Goal: Task Accomplishment & Management: Use online tool/utility

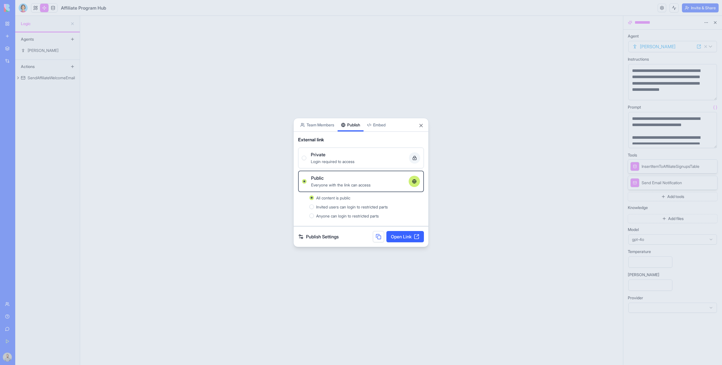
scroll to position [117, 0]
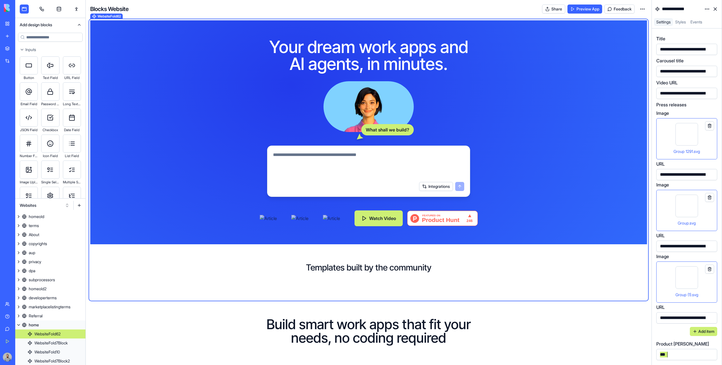
scroll to position [0, 150]
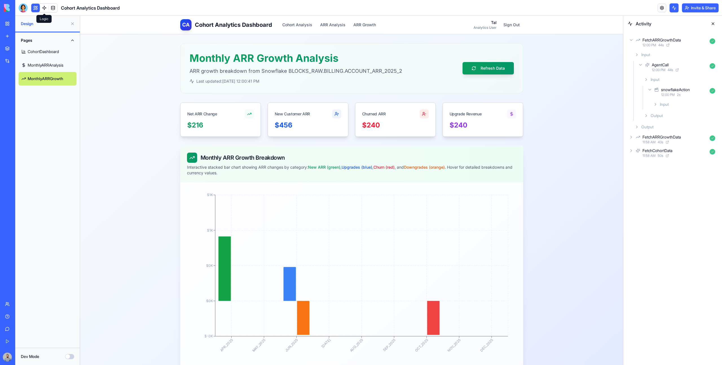
click at [44, 5] on span at bounding box center [44, 8] width 16 height 16
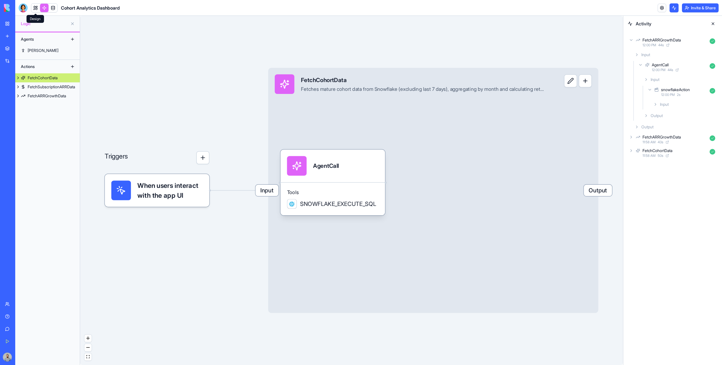
click at [34, 7] on link at bounding box center [35, 8] width 8 height 8
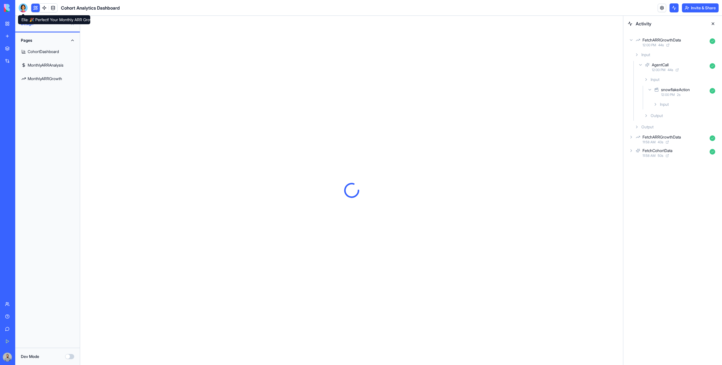
click at [24, 8] on div at bounding box center [23, 7] width 9 height 9
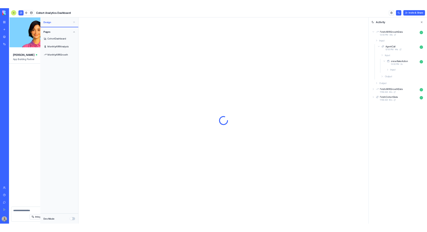
scroll to position [1788, 0]
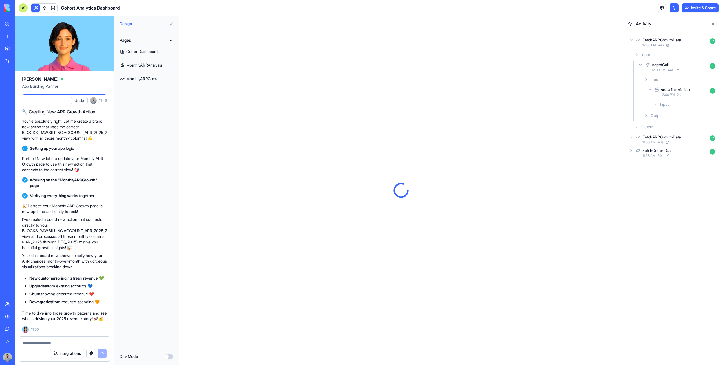
click at [68, 345] on textarea at bounding box center [64, 343] width 84 height 6
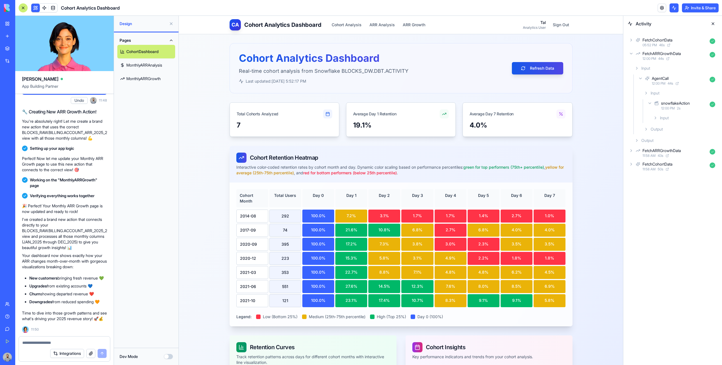
click at [147, 78] on link "MonthlyARRGrowth" at bounding box center [146, 79] width 58 height 14
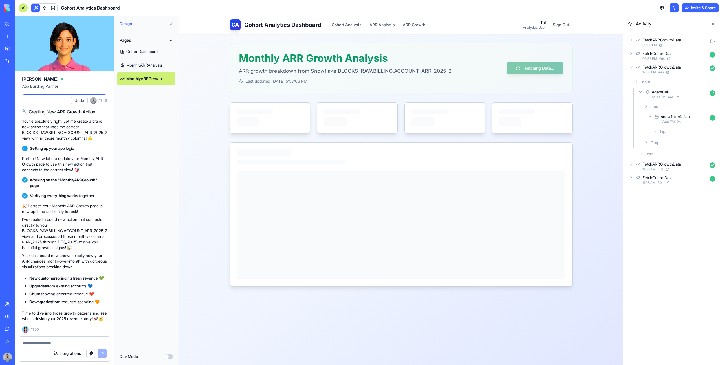
click at [50, 341] on textarea at bounding box center [64, 343] width 84 height 6
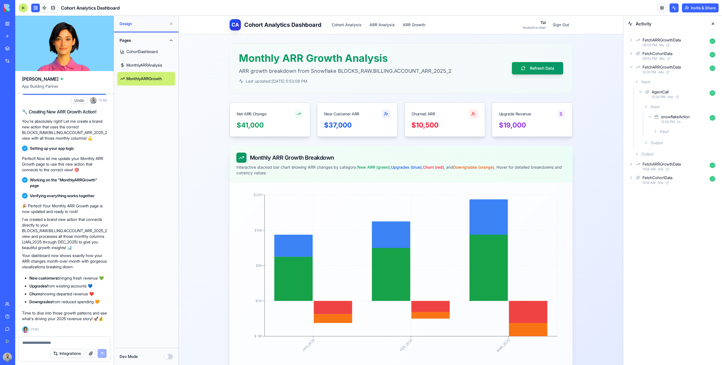
click at [63, 337] on div at bounding box center [64, 341] width 91 height 9
click at [61, 345] on textarea at bounding box center [64, 343] width 84 height 6
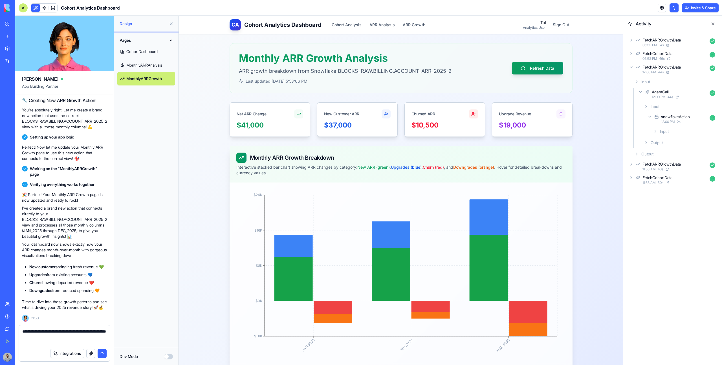
type textarea "**********"
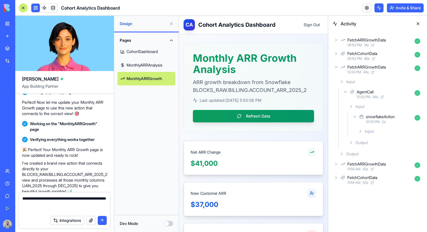
scroll to position [1788, 0]
click at [18, 47] on div "Marketplace" at bounding box center [17, 49] width 7 height 6
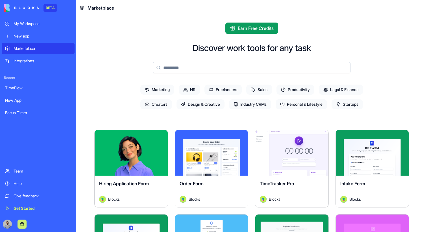
click at [240, 71] on input at bounding box center [252, 67] width 198 height 11
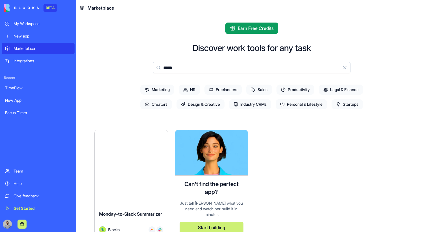
type input "*****"
click at [137, 155] on button "Explore" at bounding box center [131, 152] width 42 height 11
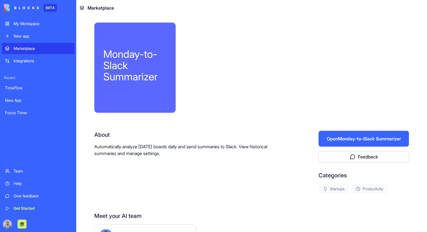
click at [365, 138] on button "Open Monday-to-Slack Summarizer" at bounding box center [363, 139] width 90 height 16
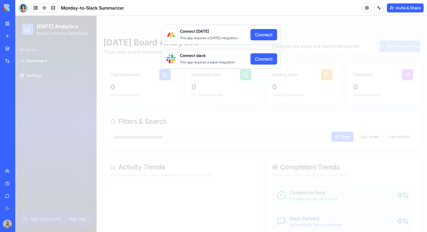
click at [258, 32] on button "Connect" at bounding box center [263, 34] width 27 height 11
click at [45, 8] on link at bounding box center [44, 8] width 8 height 8
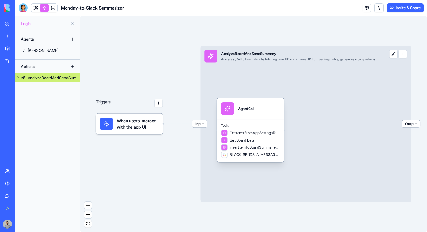
click at [275, 123] on div "Tools GetItemsFromAppSettingsTable Get Board Data InsertItemToBoardSummariesTab…" at bounding box center [250, 140] width 67 height 43
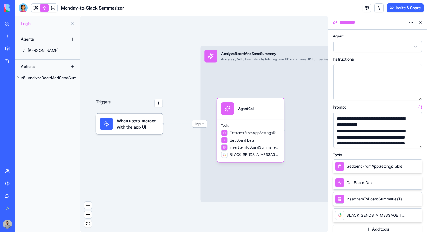
click at [415, 142] on button "button" at bounding box center [415, 142] width 9 height 9
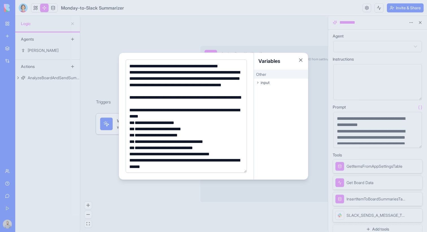
click at [104, 67] on div at bounding box center [213, 116] width 427 height 232
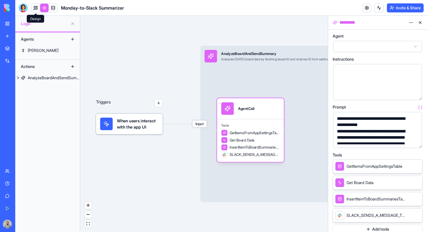
click at [36, 9] on link at bounding box center [35, 8] width 8 height 8
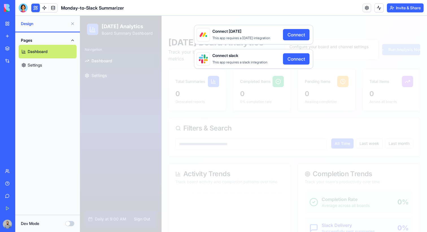
click at [37, 64] on link "Settings" at bounding box center [48, 65] width 58 height 14
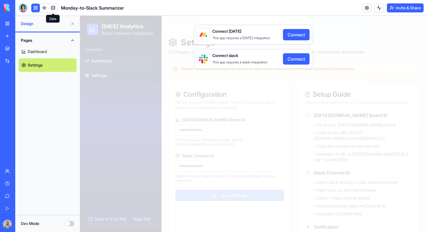
click at [53, 10] on link at bounding box center [53, 8] width 8 height 8
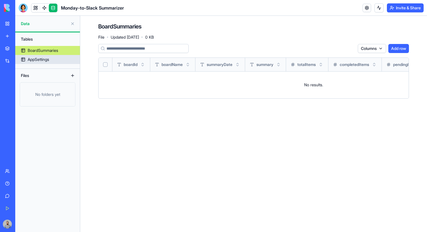
click at [46, 61] on div "AppSettings" at bounding box center [38, 60] width 21 height 6
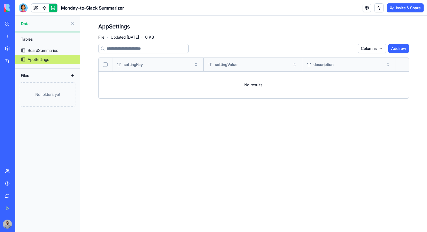
click at [21, 25] on div "My Workspace" at bounding box center [17, 24] width 7 height 6
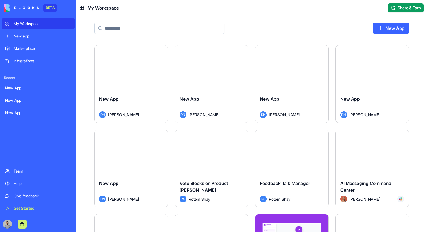
click at [111, 27] on input at bounding box center [159, 28] width 130 height 11
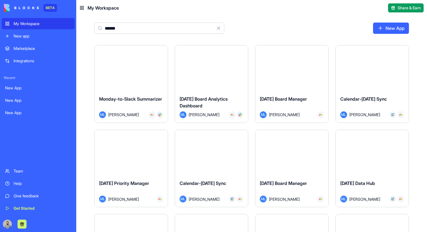
type input "******"
click at [208, 87] on div "Launch" at bounding box center [211, 68] width 73 height 46
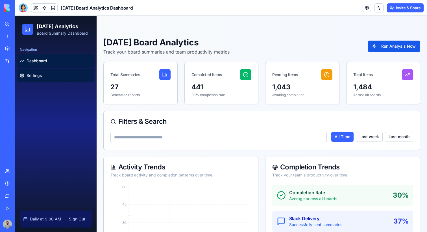
click at [37, 73] on span "Settings" at bounding box center [34, 76] width 15 height 6
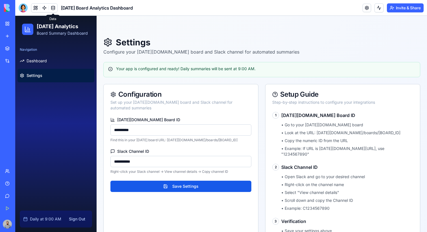
click at [56, 9] on link at bounding box center [53, 8] width 8 height 8
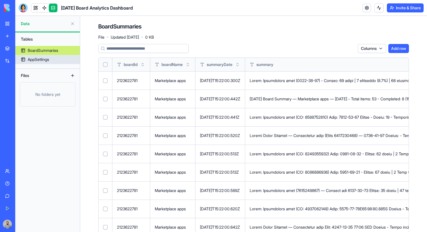
click at [43, 60] on div "AppSettings" at bounding box center [38, 60] width 21 height 6
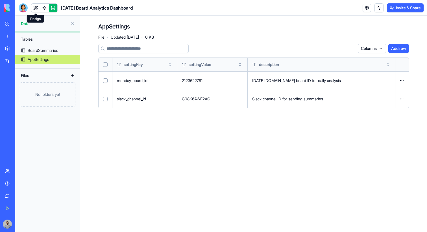
click at [37, 5] on link at bounding box center [35, 8] width 8 height 8
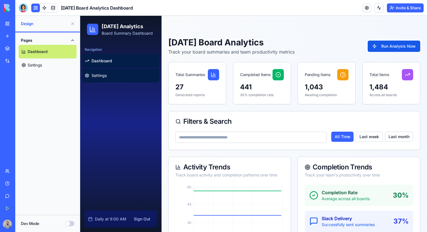
click at [117, 82] on link "Settings" at bounding box center [120, 76] width 77 height 14
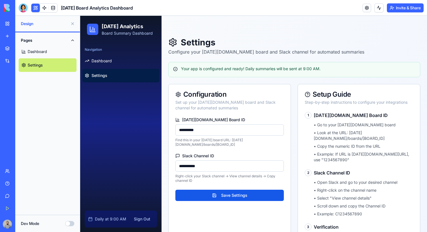
click at [232, 126] on input "**********" at bounding box center [229, 129] width 108 height 11
click at [198, 130] on input "**********" at bounding box center [229, 129] width 108 height 11
click at [104, 60] on span "Dashboard" at bounding box center [101, 61] width 20 height 6
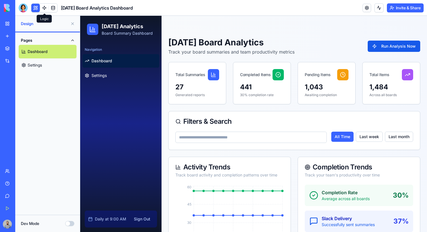
click at [44, 8] on link at bounding box center [44, 8] width 8 height 8
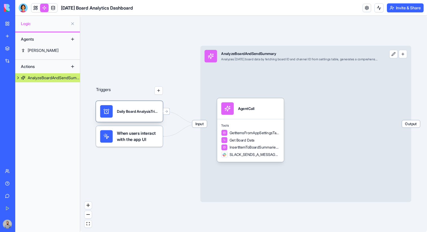
click at [136, 120] on div "Daily Board AnalysisTrigger" at bounding box center [129, 111] width 67 height 21
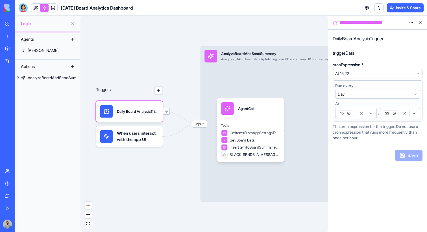
click at [138, 138] on span "When users interact with the app UI" at bounding box center [138, 136] width 42 height 12
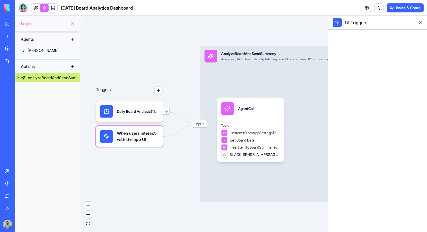
click at [127, 140] on span "When users interact with the app UI" at bounding box center [138, 136] width 42 height 12
click at [136, 137] on span "When users interact with the app UI" at bounding box center [138, 136] width 42 height 12
click at [270, 115] on div "AgentCall" at bounding box center [250, 108] width 67 height 21
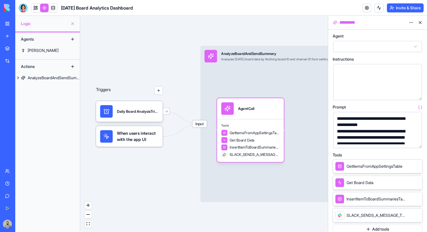
click at [416, 140] on button "button" at bounding box center [415, 142] width 9 height 9
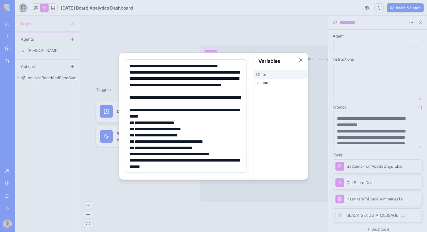
scroll to position [58, 0]
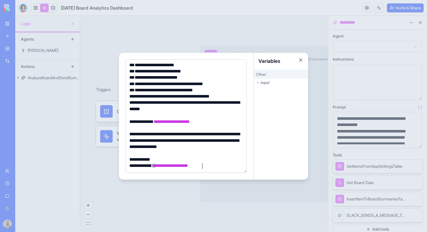
click at [388, 93] on div at bounding box center [213, 116] width 427 height 232
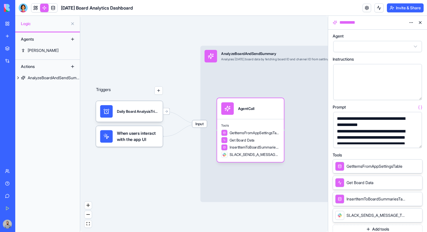
click at [414, 143] on button "button" at bounding box center [415, 142] width 9 height 9
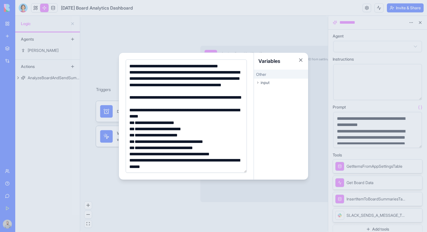
click at [205, 29] on div at bounding box center [213, 116] width 427 height 232
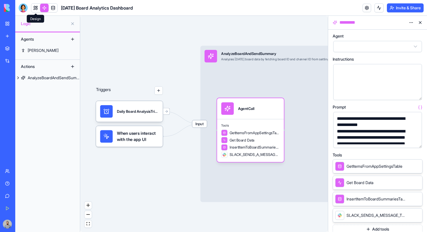
click at [36, 8] on link at bounding box center [35, 8] width 8 height 8
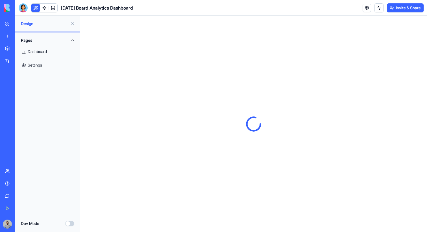
click at [40, 67] on link "Settings" at bounding box center [48, 65] width 58 height 14
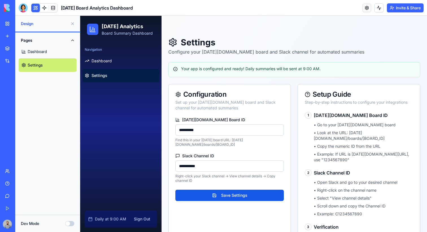
click at [122, 79] on link "Settings" at bounding box center [120, 76] width 77 height 14
click at [46, 10] on link at bounding box center [44, 8] width 8 height 8
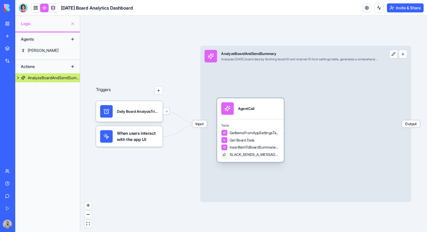
click at [263, 132] on span "GetItemsFromAppSettingsTable" at bounding box center [254, 132] width 50 height 5
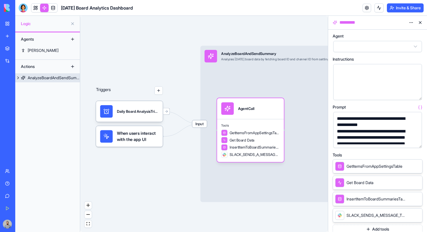
click at [195, 123] on span "Input" at bounding box center [199, 123] width 15 height 7
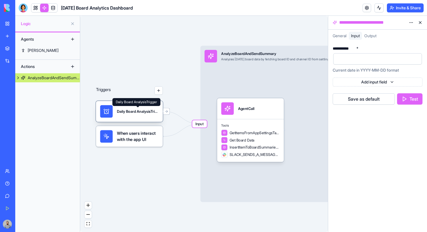
click at [139, 111] on div "Daily Board AnalysisTrigger" at bounding box center [138, 111] width 42 height 5
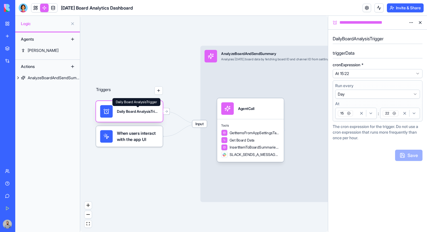
click at [140, 113] on div "Daily Board AnalysisTrigger" at bounding box center [138, 111] width 42 height 5
click at [249, 118] on div "AgentCall" at bounding box center [250, 108] width 67 height 21
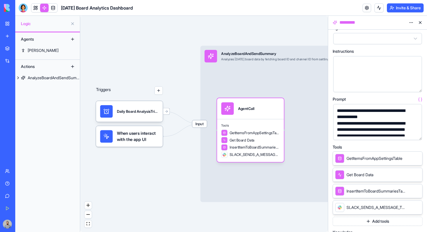
scroll to position [11, 0]
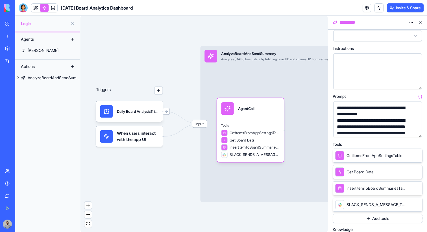
click at [370, 220] on button "Add tools" at bounding box center [377, 218] width 90 height 9
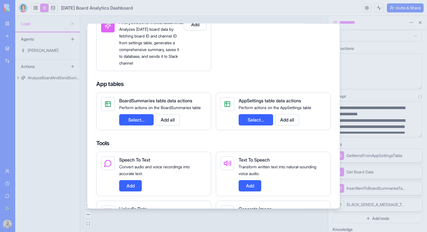
scroll to position [121, 0]
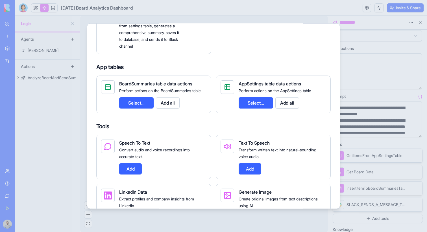
click at [374, 80] on div at bounding box center [213, 116] width 427 height 232
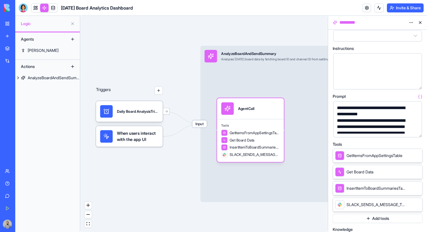
click at [415, 131] on button "button" at bounding box center [415, 131] width 9 height 9
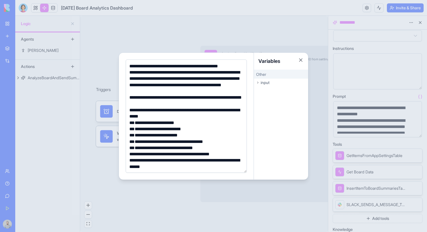
click at [174, 25] on div at bounding box center [213, 116] width 427 height 232
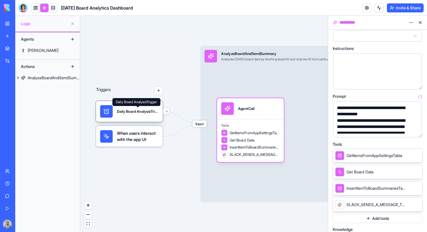
click at [130, 113] on div "Daily Board AnalysisTrigger" at bounding box center [138, 111] width 42 height 5
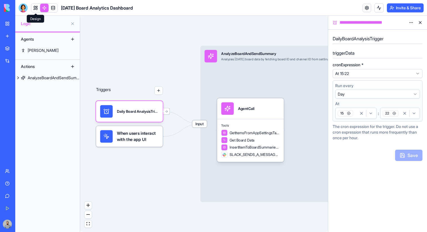
click at [34, 7] on link at bounding box center [35, 8] width 8 height 8
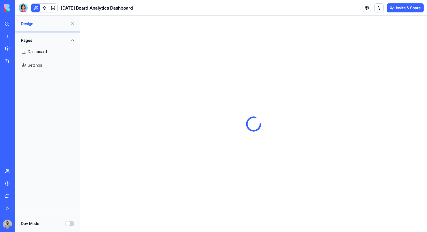
click at [48, 47] on link "Dashboard" at bounding box center [48, 52] width 58 height 14
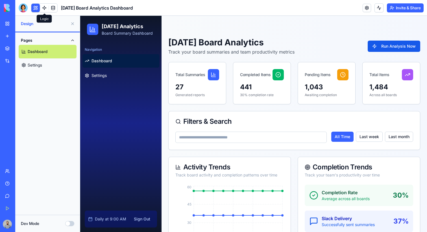
click at [43, 11] on link at bounding box center [44, 8] width 8 height 8
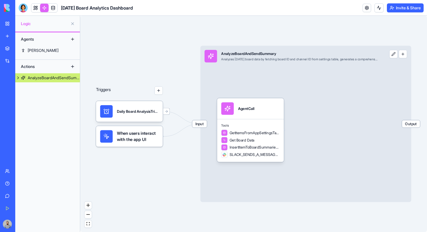
click at [155, 90] on button "button" at bounding box center [158, 90] width 8 height 8
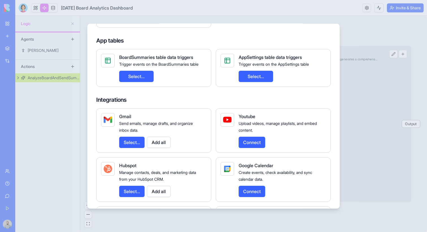
scroll to position [25, 0]
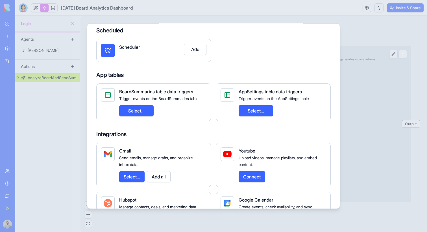
click at [381, 76] on div at bounding box center [213, 116] width 427 height 232
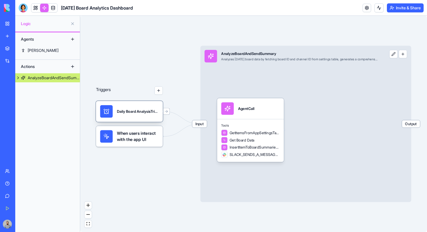
click at [141, 115] on div "Daily Board AnalysisTrigger" at bounding box center [138, 111] width 42 height 12
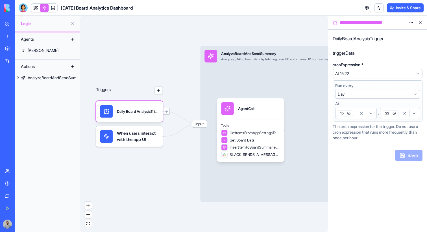
click at [56, 9] on link at bounding box center [53, 8] width 8 height 8
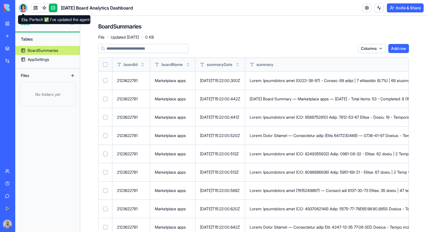
click at [27, 6] on div at bounding box center [23, 7] width 9 height 9
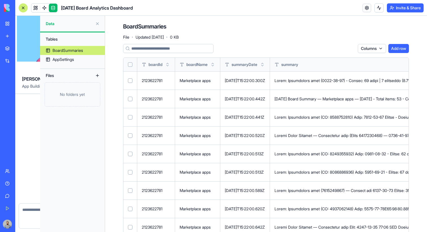
scroll to position [578, 0]
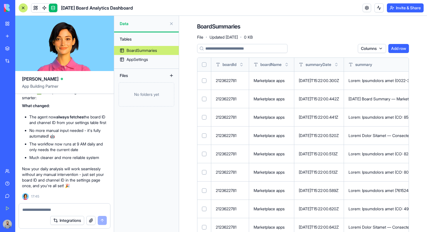
click at [65, 220] on button "Integrations" at bounding box center [67, 220] width 34 height 9
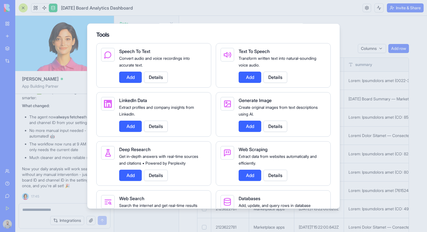
scroll to position [617, 0]
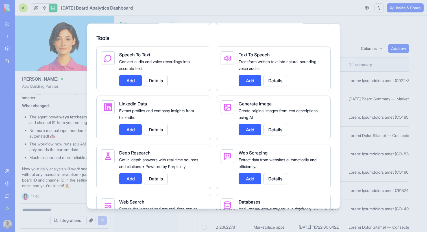
click at [49, 139] on div at bounding box center [213, 116] width 427 height 232
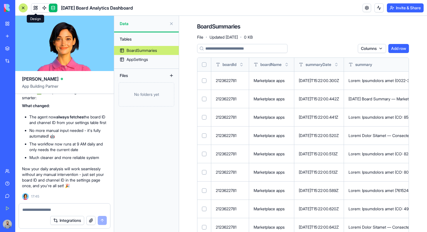
click at [37, 8] on link at bounding box center [35, 8] width 8 height 8
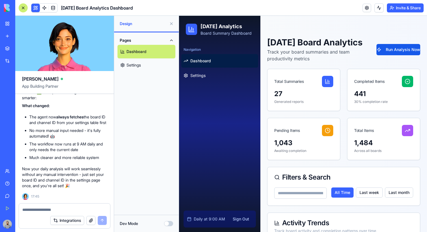
click at [152, 68] on link "Settings" at bounding box center [146, 65] width 58 height 14
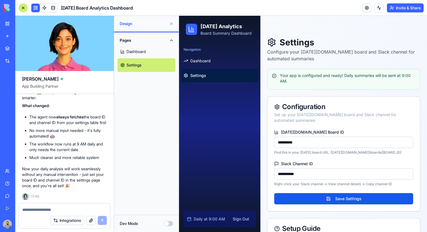
click at [167, 224] on button "Dev Mode" at bounding box center [168, 223] width 9 height 5
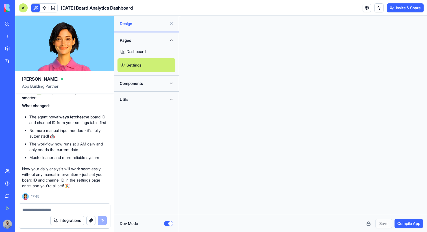
scroll to position [41, 0]
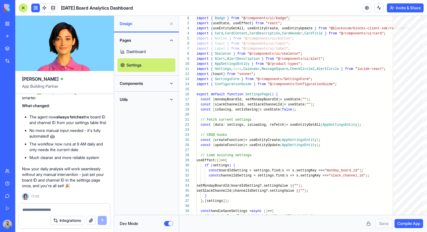
click at [148, 56] on link "Dashboard" at bounding box center [146, 52] width 58 height 14
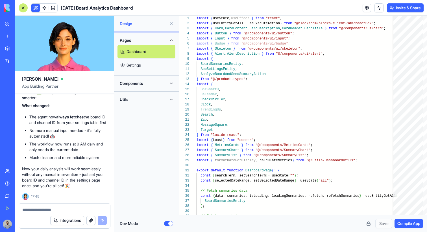
click at [153, 65] on link "Settings" at bounding box center [146, 65] width 58 height 14
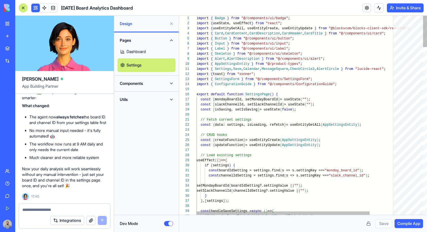
scroll to position [5, 0]
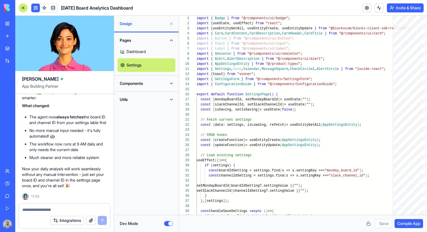
click at [156, 50] on link "Dashboard" at bounding box center [146, 52] width 58 height 14
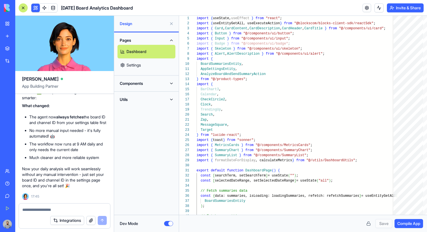
click at [152, 82] on button "Components" at bounding box center [146, 83] width 58 height 9
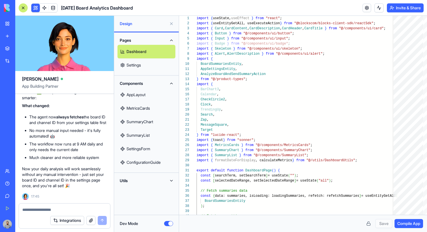
click at [149, 184] on button "Utils" at bounding box center [146, 180] width 58 height 9
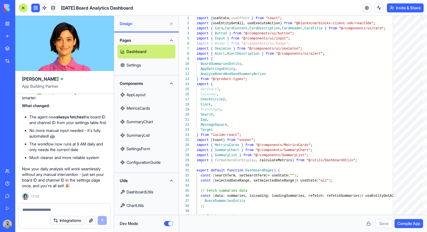
scroll to position [1, 0]
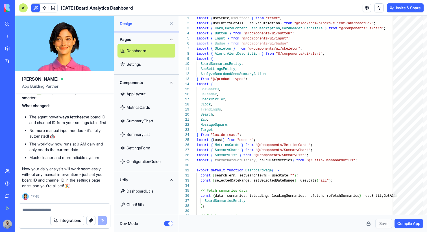
click at [152, 189] on link "DashboardUtils" at bounding box center [146, 192] width 58 height 14
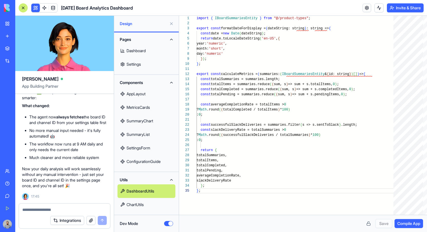
click at [153, 202] on link "ChartUtils" at bounding box center [146, 205] width 58 height 14
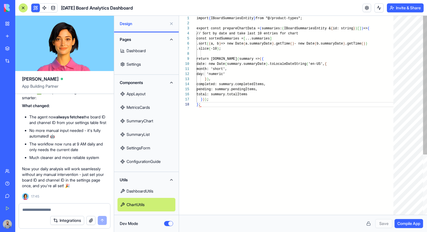
scroll to position [36, 4]
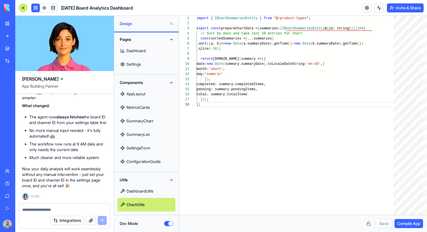
click at [155, 153] on link "SettingsForm" at bounding box center [146, 148] width 58 height 14
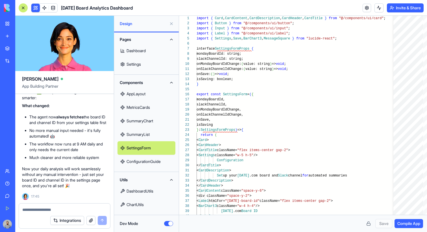
click at [146, 133] on link "SummaryList" at bounding box center [146, 135] width 58 height 14
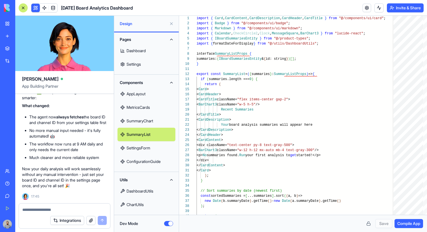
click at [148, 48] on link "Dashboard" at bounding box center [146, 51] width 58 height 14
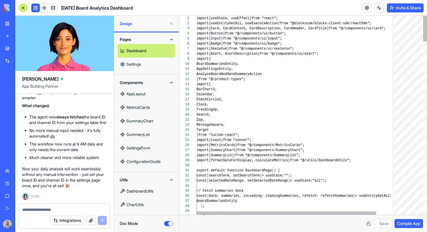
scroll to position [15, 4]
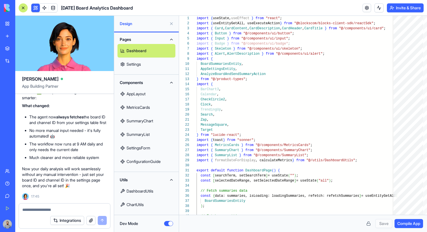
click at [154, 88] on link "AppLayout" at bounding box center [146, 94] width 58 height 14
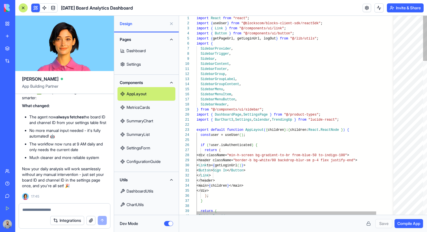
click at [154, 104] on link "MetricsCards" at bounding box center [146, 108] width 58 height 14
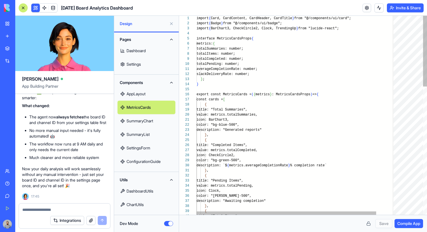
scroll to position [10, 4]
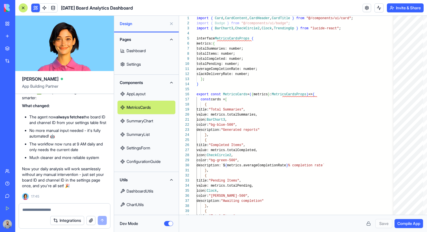
click at [146, 189] on link "DashboardUtils" at bounding box center [146, 192] width 58 height 14
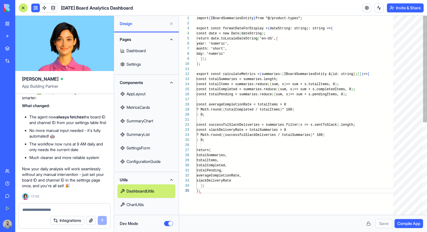
scroll to position [20, 4]
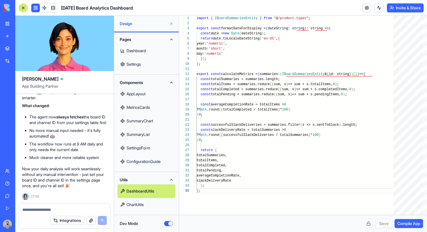
click at [160, 63] on link "Settings" at bounding box center [146, 65] width 58 height 14
type textarea "*"
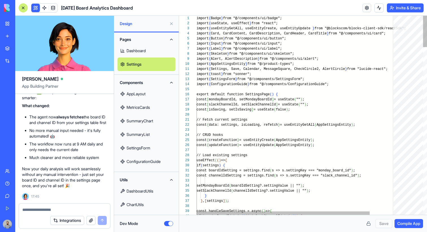
scroll to position [0, 2]
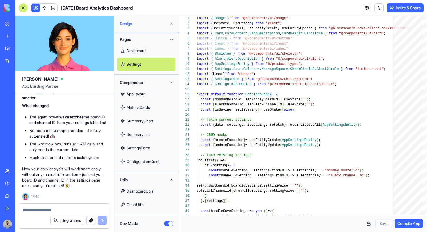
click at [166, 223] on button "Dev Mode" at bounding box center [168, 223] width 9 height 5
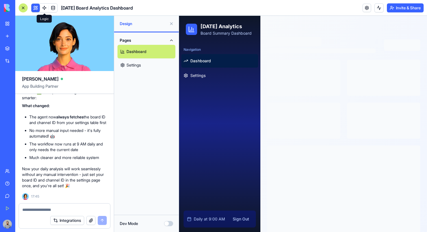
click at [42, 8] on link at bounding box center [44, 8] width 8 height 8
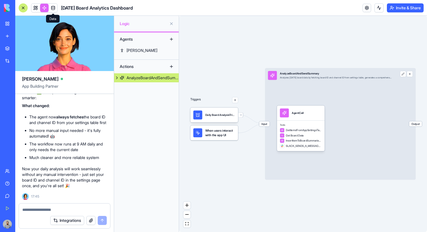
click at [56, 7] on link at bounding box center [53, 8] width 8 height 8
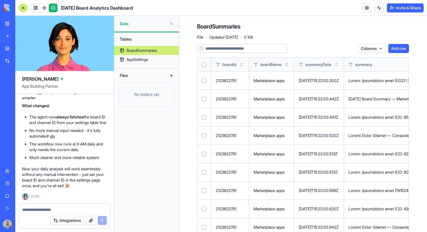
click at [5, 22] on link "My Workspace" at bounding box center [13, 23] width 23 height 11
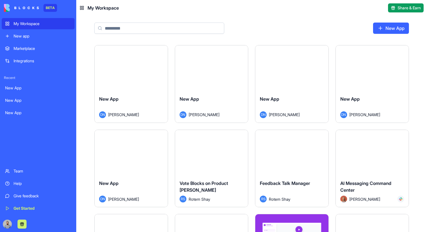
click at [136, 27] on input at bounding box center [159, 28] width 130 height 11
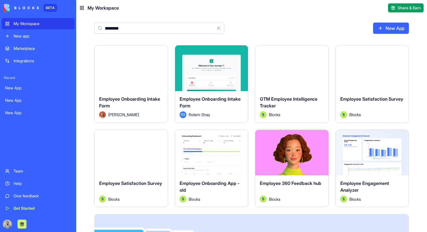
type input "********"
click at [198, 139] on div "Launch" at bounding box center [211, 153] width 73 height 46
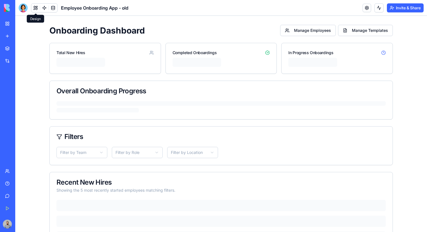
click at [35, 5] on button at bounding box center [35, 8] width 8 height 8
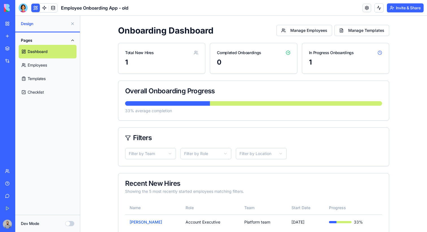
click at [35, 5] on button at bounding box center [35, 8] width 8 height 8
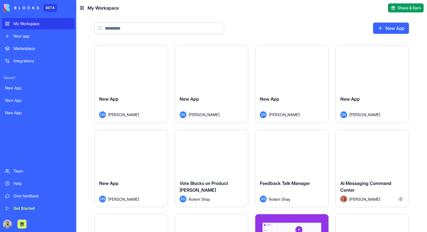
click at [35, 46] on div "Marketplace" at bounding box center [43, 49] width 58 height 6
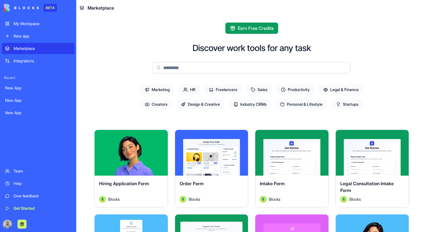
click at [200, 67] on input at bounding box center [252, 67] width 198 height 11
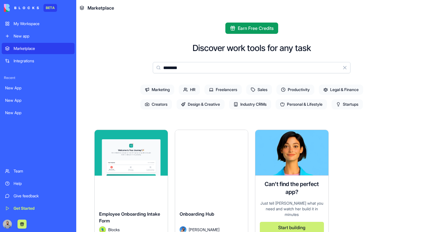
type input "********"
click at [199, 160] on div "Explore" at bounding box center [211, 153] width 73 height 46
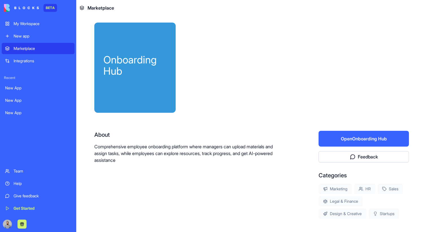
click at [201, 157] on p "Comprehensive employee onboarding platform where managers can upload materials …" at bounding box center [188, 153] width 188 height 20
click at [336, 136] on button "Open Onboarding Hub" at bounding box center [363, 139] width 90 height 16
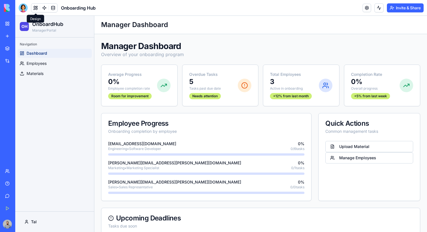
click at [34, 6] on button at bounding box center [35, 8] width 8 height 8
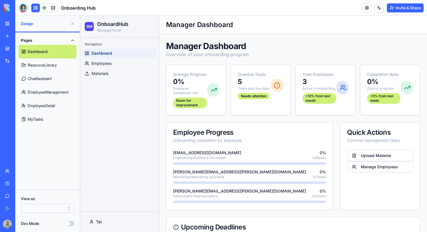
click at [33, 207] on html "BETA My Workspace New app Marketplace Integrations Recent New App New App New A…" at bounding box center [213, 116] width 427 height 232
click at [72, 25] on button at bounding box center [72, 23] width 9 height 9
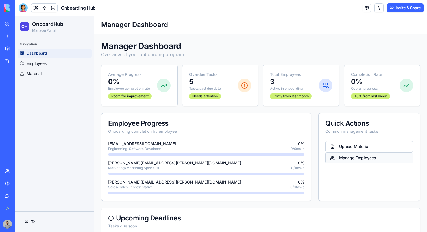
click at [343, 160] on button "Manage Employees" at bounding box center [369, 157] width 88 height 11
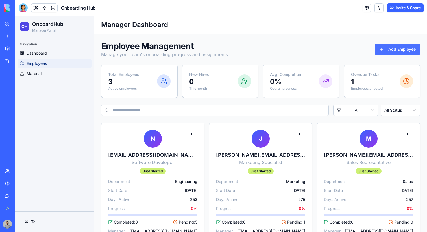
click at [396, 49] on button "Add Employee" at bounding box center [396, 49] width 45 height 11
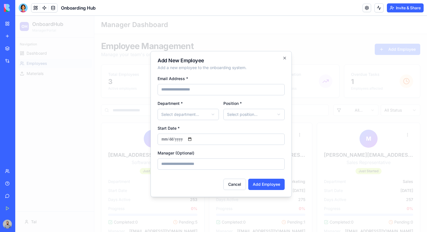
click at [370, 95] on div at bounding box center [220, 124] width 411 height 216
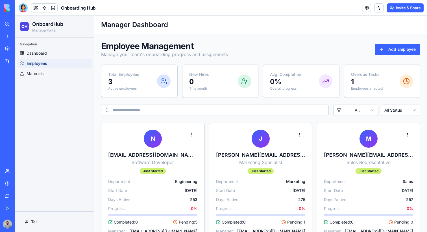
click at [154, 176] on div "N newemployee@company.com Software Developer Just Started Department Engineerin…" at bounding box center [152, 190] width 103 height 134
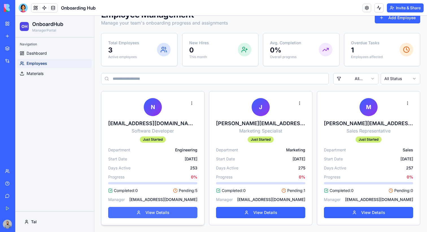
click at [158, 210] on button "View Details" at bounding box center [152, 212] width 89 height 11
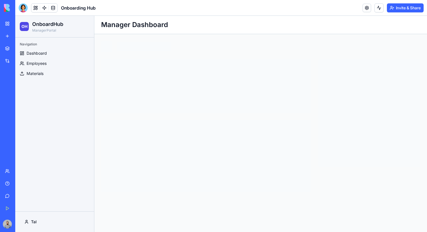
scroll to position [0, 0]
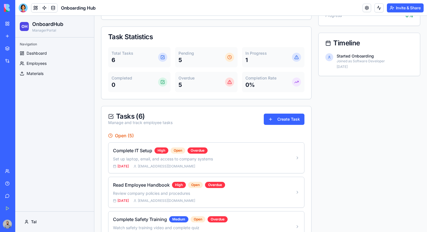
scroll to position [189, 0]
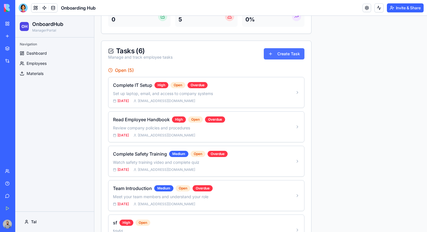
click at [283, 58] on button "Create Task" at bounding box center [284, 53] width 41 height 11
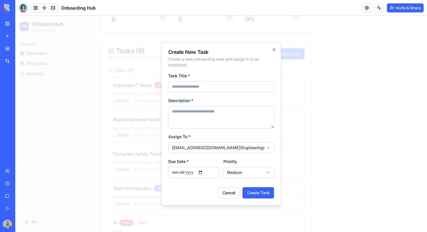
click at [305, 70] on div at bounding box center [220, 124] width 411 height 216
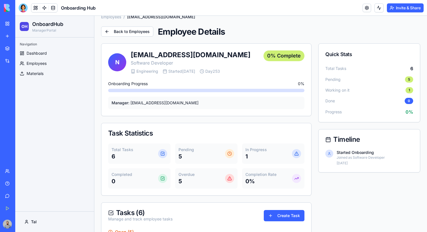
scroll to position [0, 0]
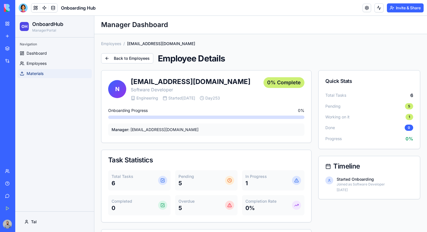
click at [46, 74] on link "Materials" at bounding box center [54, 73] width 74 height 9
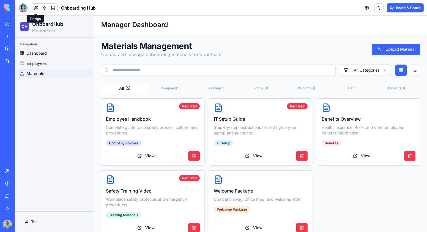
click at [33, 9] on button at bounding box center [35, 8] width 8 height 8
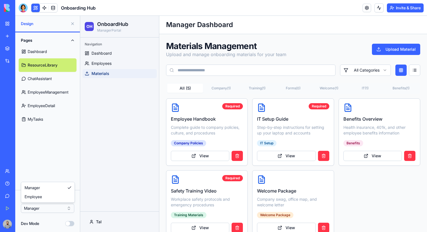
click at [37, 205] on html "BETA My Workspace New app Marketplace Integrations Recent New App New App New A…" at bounding box center [213, 116] width 427 height 232
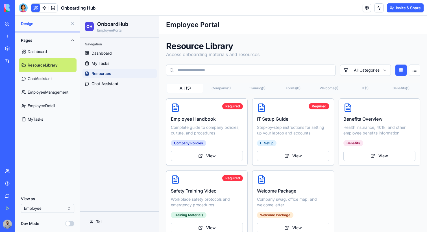
click at [71, 22] on button at bounding box center [72, 23] width 9 height 9
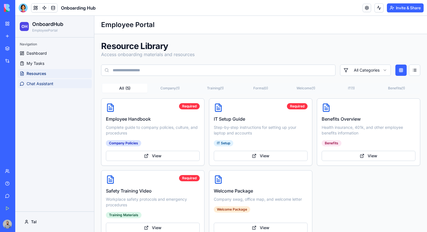
click at [45, 84] on span "Chat Assistant" at bounding box center [40, 84] width 27 height 6
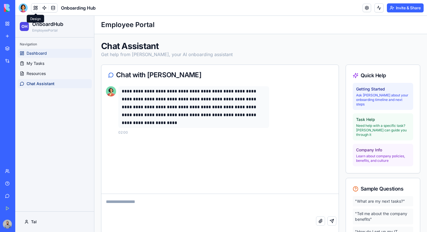
click at [40, 55] on span "Dashboard" at bounding box center [37, 54] width 20 height 6
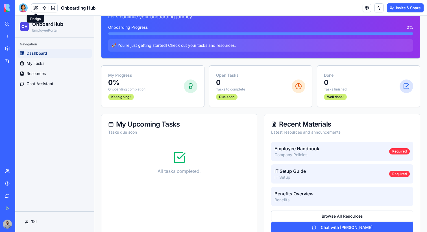
scroll to position [59, 0]
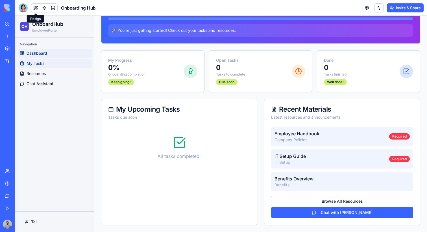
click at [36, 67] on link "My Tasks" at bounding box center [54, 63] width 74 height 9
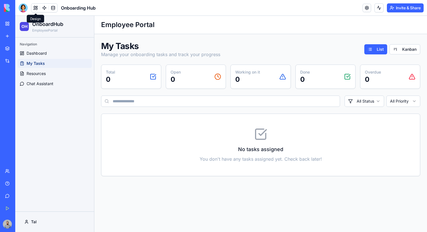
click at [44, 79] on ul "Dashboard My Tasks Resources Chat Assistant" at bounding box center [54, 69] width 74 height 40
click at [39, 74] on span "Resources" at bounding box center [36, 74] width 19 height 6
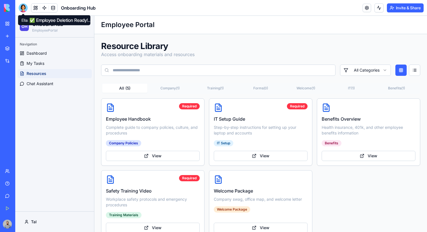
click at [24, 9] on div at bounding box center [23, 7] width 9 height 9
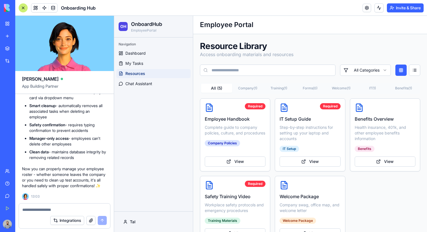
click at [27, 8] on div at bounding box center [23, 7] width 9 height 9
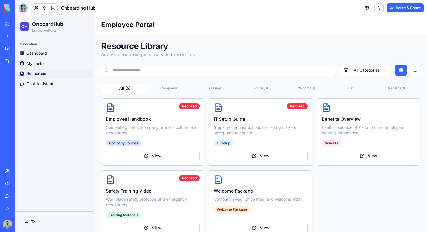
click at [401, 7] on button "Invite & Share" at bounding box center [405, 7] width 37 height 9
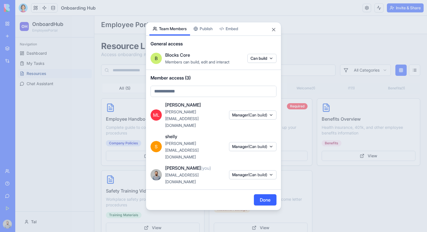
click at [248, 144] on span "(Can build)" at bounding box center [257, 146] width 19 height 5
click at [262, 135] on div at bounding box center [213, 116] width 427 height 232
click at [273, 32] on button "Close" at bounding box center [274, 30] width 6 height 6
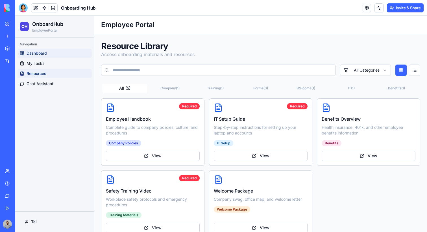
click at [33, 51] on span "Dashboard" at bounding box center [37, 54] width 20 height 6
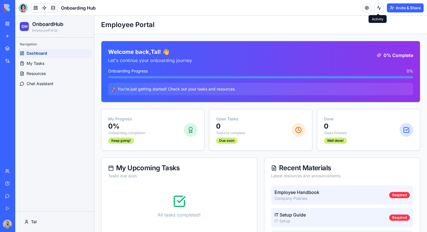
click at [375, 10] on button at bounding box center [378, 7] width 9 height 9
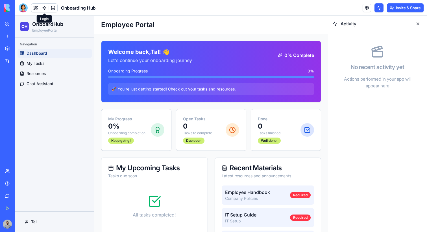
click at [45, 11] on link at bounding box center [44, 8] width 8 height 8
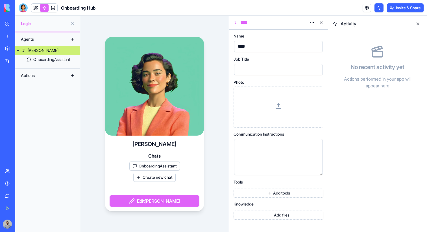
click at [8, 21] on link "My Workspace" at bounding box center [13, 23] width 23 height 11
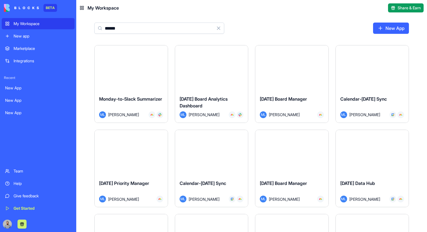
type input "******"
click at [217, 93] on div "Monday Board Analytics Dashboard ML Michal Lupu" at bounding box center [211, 107] width 73 height 32
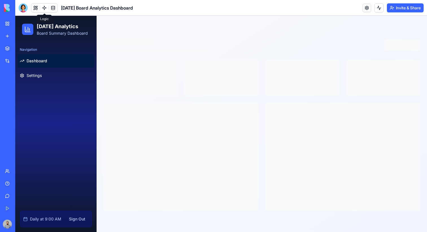
click at [47, 9] on link at bounding box center [44, 8] width 8 height 8
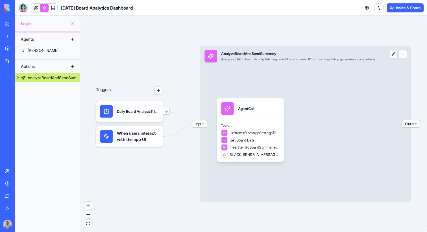
click at [202, 124] on span "Input" at bounding box center [199, 123] width 15 height 7
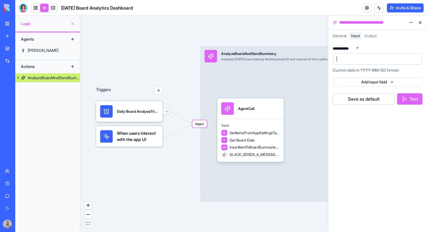
click at [347, 59] on div at bounding box center [372, 59] width 75 height 8
click at [414, 101] on button "Test" at bounding box center [409, 98] width 25 height 11
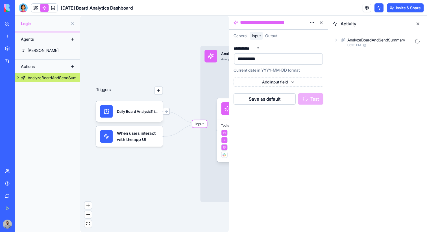
click at [378, 44] on div "06:31 PM" at bounding box center [379, 45] width 65 height 5
click at [380, 64] on div "AgentCall" at bounding box center [384, 65] width 56 height 6
click at [375, 78] on div "Input" at bounding box center [384, 79] width 76 height 10
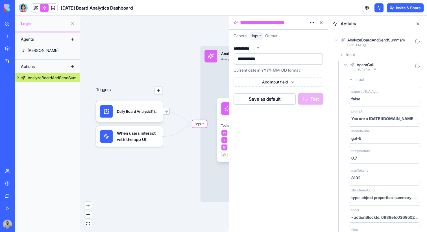
scroll to position [5, 0]
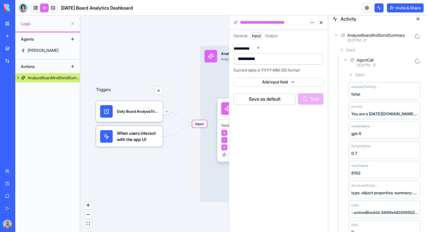
click at [377, 66] on div "06:31 PM" at bounding box center [384, 65] width 56 height 5
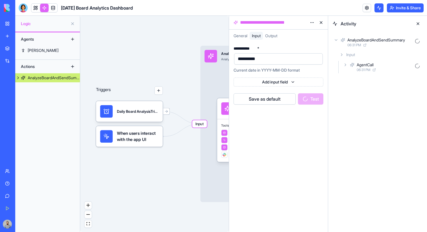
click at [354, 67] on icon at bounding box center [352, 65] width 5 height 7
click at [386, 89] on div "TableOps" at bounding box center [389, 90] width 46 height 6
click at [383, 101] on div "Input" at bounding box center [389, 104] width 67 height 10
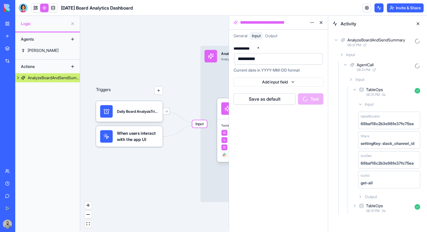
click at [382, 106] on div "Input" at bounding box center [389, 104] width 67 height 10
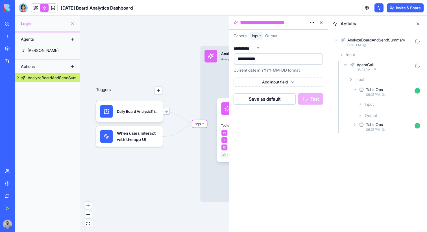
click at [389, 125] on div "TableOps" at bounding box center [389, 125] width 46 height 6
click at [383, 136] on div "Input" at bounding box center [389, 139] width 67 height 10
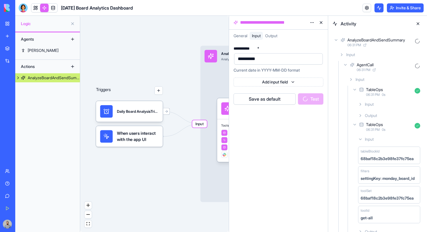
click at [383, 136] on div "Input" at bounding box center [389, 139] width 67 height 10
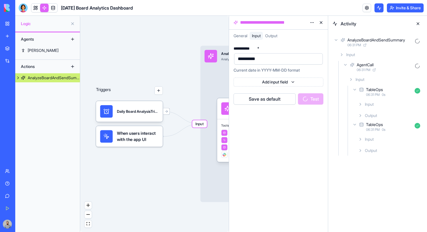
click at [384, 128] on span "0 s" at bounding box center [383, 130] width 4 height 5
click at [381, 94] on div "06:31 PM 0 s" at bounding box center [389, 95] width 46 height 5
click at [400, 119] on div "06:31 PM 1 s" at bounding box center [389, 119] width 46 height 5
click at [390, 128] on div "Input" at bounding box center [389, 129] width 67 height 10
click at [378, 150] on div "2123622781" at bounding box center [371, 149] width 22 height 6
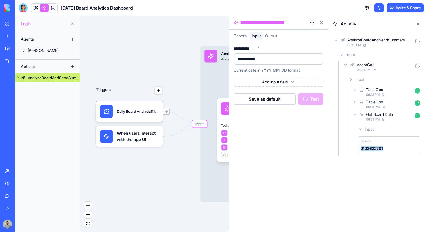
click at [378, 150] on div "2123622781" at bounding box center [371, 149] width 22 height 6
click at [379, 129] on div "Input" at bounding box center [389, 129] width 67 height 10
click at [374, 118] on span "06:31 PM" at bounding box center [373, 119] width 14 height 5
click at [378, 118] on span "06:31 PM" at bounding box center [373, 119] width 14 height 5
click at [375, 128] on div "Input" at bounding box center [389, 129] width 67 height 10
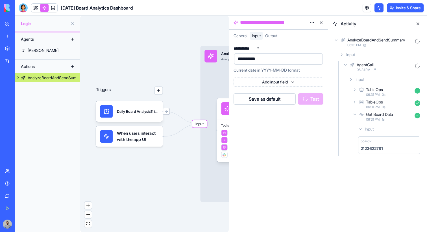
click at [380, 114] on div "Get Board Data" at bounding box center [379, 115] width 27 height 6
click at [368, 54] on div "Input" at bounding box center [379, 55] width 85 height 10
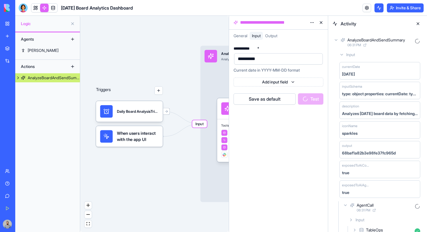
click at [368, 54] on div "Input" at bounding box center [379, 55] width 85 height 10
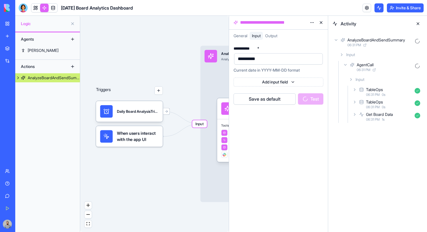
click at [380, 121] on div "06:31 PM 1 s" at bounding box center [389, 119] width 46 height 5
click at [380, 125] on div "Input" at bounding box center [389, 129] width 67 height 10
click at [380, 128] on div "Input" at bounding box center [389, 129] width 67 height 10
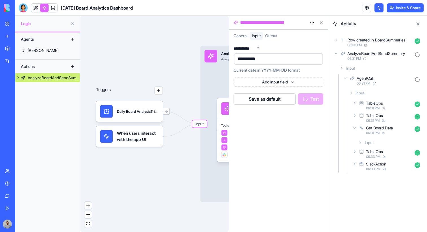
click at [389, 173] on div "Row created in BoardSummaries 06:33 PM AnalyzeBoardAndSendSummary 06:31 PM Inpu…" at bounding box center [377, 105] width 99 height 146
click at [381, 168] on div "06:33 PM 2 s" at bounding box center [389, 169] width 46 height 5
click at [388, 180] on div "Input" at bounding box center [389, 179] width 67 height 10
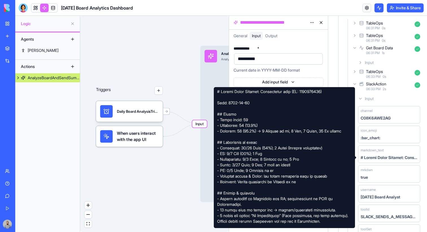
scroll to position [91, 0]
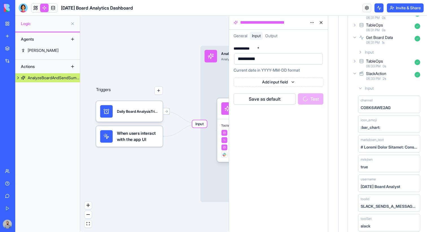
click at [379, 43] on span "06:31 PM" at bounding box center [373, 42] width 14 height 5
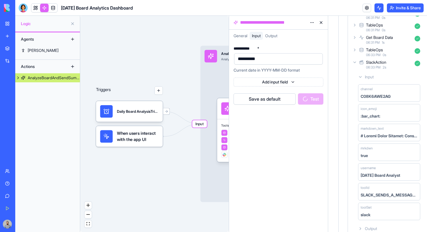
click at [384, 40] on span "1 s" at bounding box center [382, 42] width 3 height 5
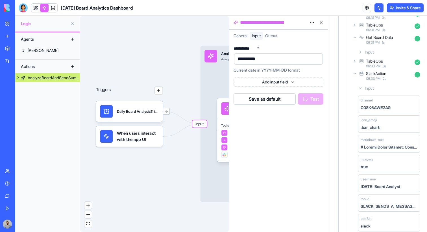
click at [379, 43] on span "06:31 PM" at bounding box center [373, 42] width 14 height 5
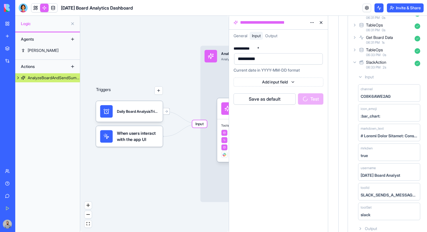
click at [377, 65] on div "SlackAction" at bounding box center [376, 63] width 20 height 6
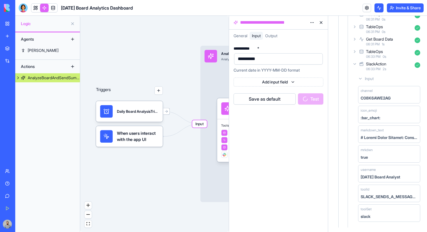
scroll to position [0, 0]
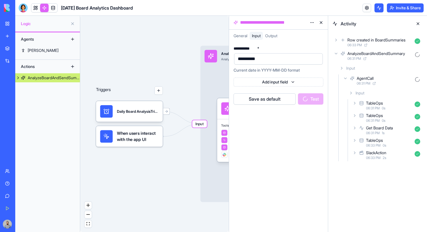
click at [376, 150] on div "SlackAction 06:33 PM 2 s" at bounding box center [386, 155] width 71 height 12
click at [380, 165] on div "Input" at bounding box center [389, 168] width 67 height 10
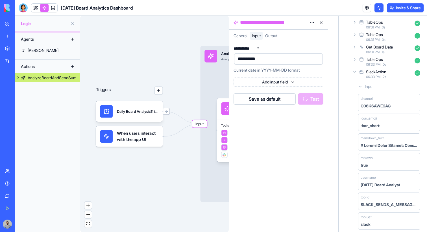
scroll to position [97, 0]
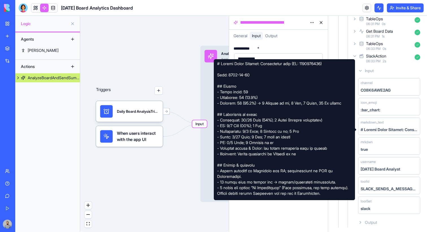
click at [226, 76] on div at bounding box center [284, 129] width 141 height 141
drag, startPoint x: 226, startPoint y: 76, endPoint x: 237, endPoint y: 76, distance: 10.4
click at [237, 76] on div at bounding box center [284, 129] width 141 height 141
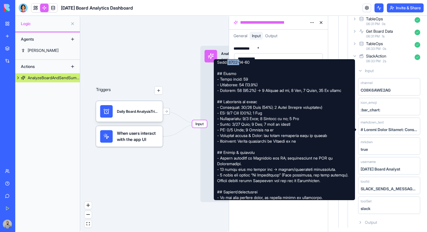
scroll to position [26, 0]
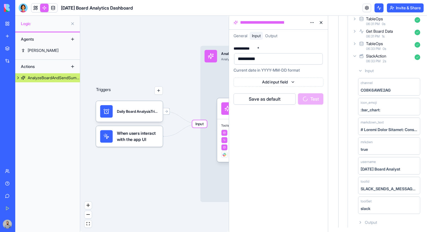
click at [322, 26] on button at bounding box center [320, 22] width 9 height 9
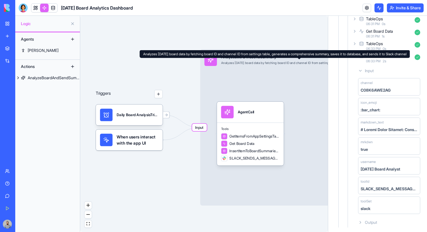
scroll to position [0, 0]
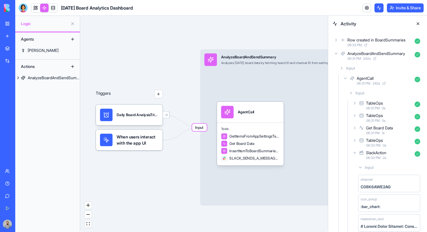
click at [417, 23] on button at bounding box center [417, 23] width 9 height 9
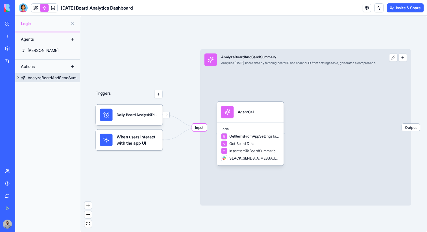
click at [202, 128] on span "Input" at bounding box center [199, 127] width 15 height 7
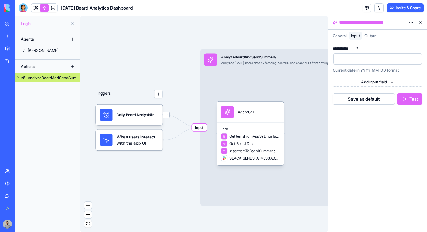
click at [348, 58] on div at bounding box center [372, 59] width 75 height 8
click at [375, 3] on header "Monday Board Analytics Dashboard Invite & Share" at bounding box center [220, 8] width 411 height 16
click at [376, 4] on button at bounding box center [378, 7] width 9 height 9
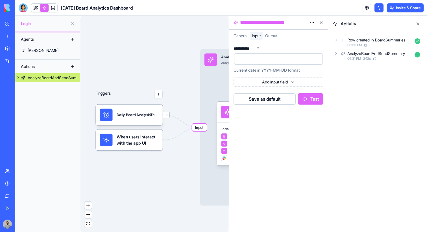
click at [356, 41] on div "Row created in BoardSummaries" at bounding box center [376, 40] width 58 height 6
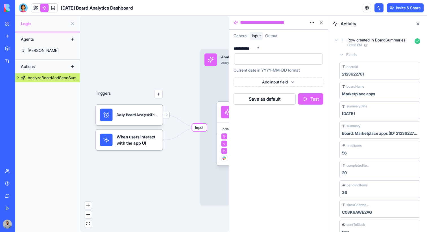
click at [361, 46] on span "06:33 PM" at bounding box center [354, 45] width 14 height 5
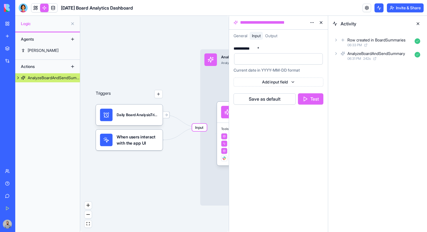
click at [159, 91] on button "button" at bounding box center [158, 94] width 8 height 8
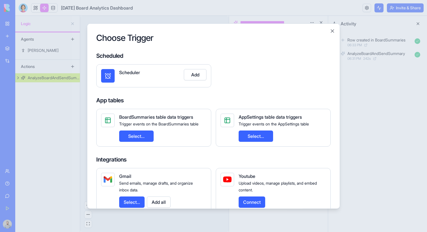
click at [253, 133] on button "Select..." at bounding box center [255, 135] width 34 height 11
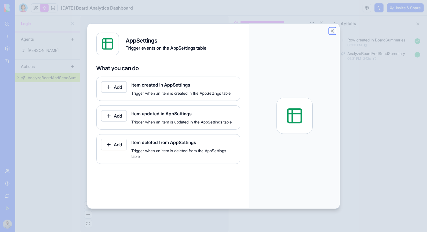
click at [332, 31] on button "Close" at bounding box center [332, 31] width 6 height 6
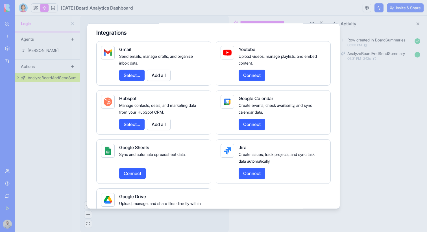
scroll to position [128, 0]
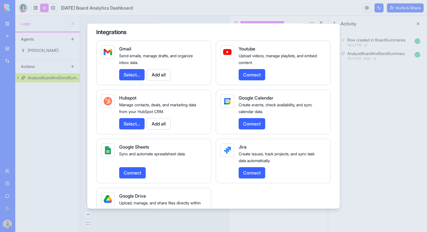
click at [161, 76] on button "Add all" at bounding box center [159, 74] width 24 height 11
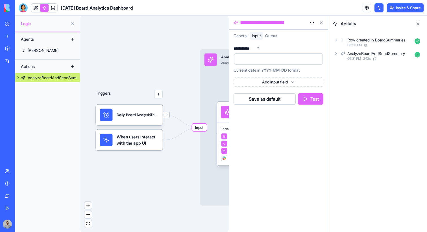
click at [156, 96] on button "button" at bounding box center [158, 94] width 8 height 8
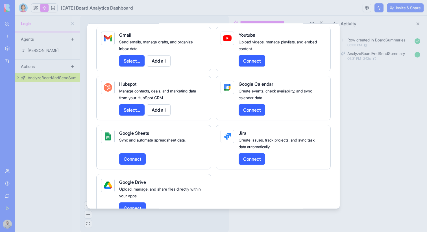
scroll to position [140, 0]
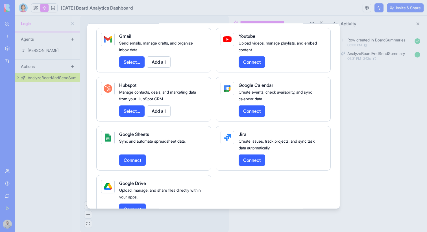
click at [141, 66] on button "Select..." at bounding box center [131, 61] width 25 height 11
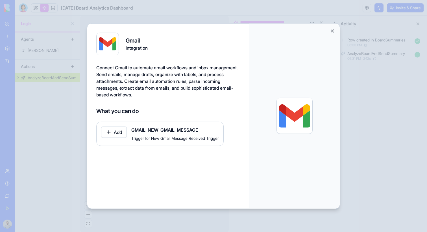
click at [332, 32] on button "Close" at bounding box center [332, 31] width 6 height 6
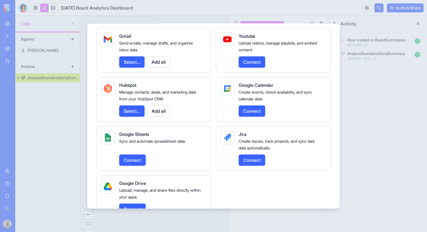
click at [361, 50] on div at bounding box center [213, 116] width 427 height 232
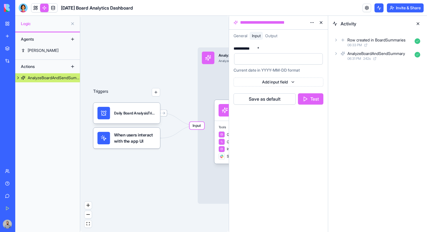
click at [158, 136] on div "When users interact with the app UI" at bounding box center [126, 138] width 67 height 21
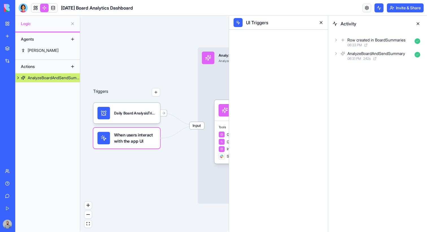
click at [320, 23] on button at bounding box center [320, 22] width 9 height 9
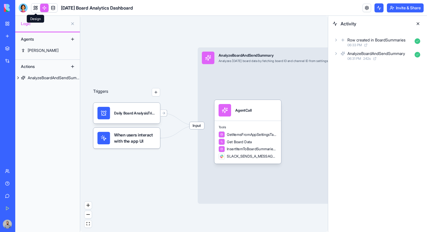
click at [38, 8] on link at bounding box center [35, 8] width 8 height 8
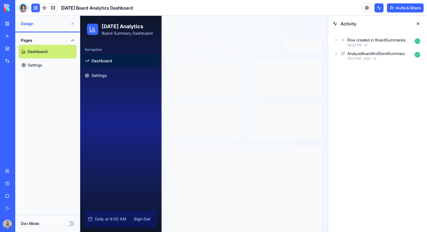
click at [66, 221] on div "Dev Mode" at bounding box center [47, 224] width 53 height 6
click at [69, 222] on button "Dev Mode" at bounding box center [69, 223] width 9 height 5
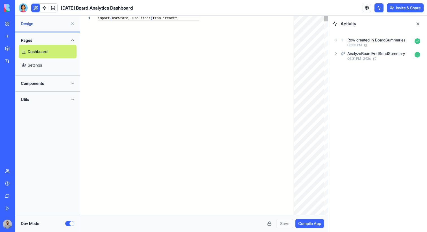
scroll to position [41, 0]
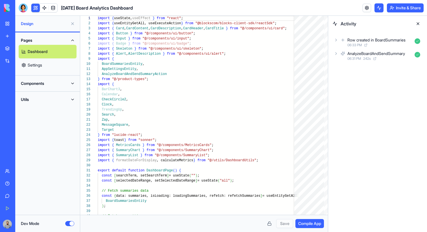
click at [71, 223] on button "Dev Mode" at bounding box center [69, 223] width 9 height 5
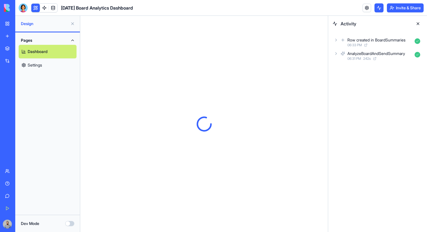
scroll to position [0, 0]
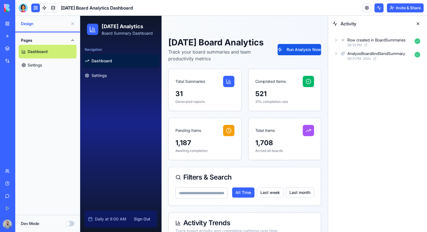
click at [417, 21] on button at bounding box center [417, 23] width 9 height 9
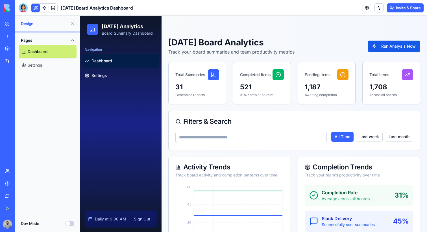
click at [69, 222] on button "Dev Mode" at bounding box center [69, 223] width 9 height 5
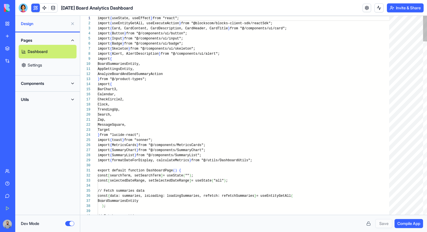
scroll to position [41, 0]
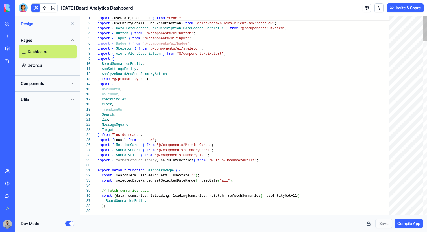
type textarea "**********"
type textarea "*"
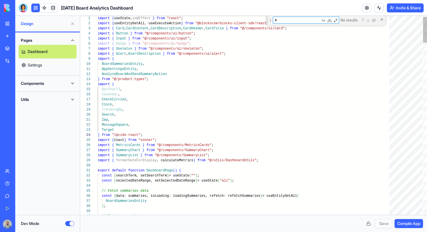
type textarea "**********"
type textarea "**"
type textarea "**********"
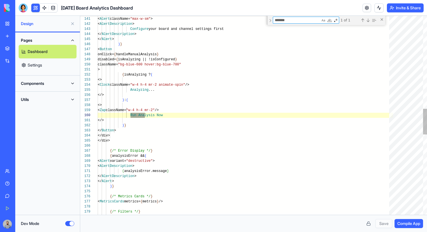
type textarea "*******"
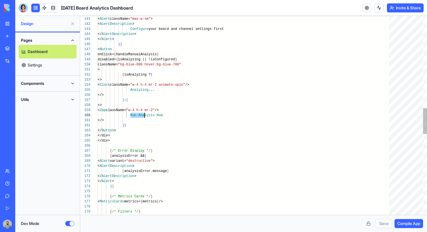
scroll to position [46, 47]
type textarea "**********"
click at [150, 53] on div "{ !isConfigured && ( < Alert className= "max-w-sm" > < AlertDescription > Confi…" at bounding box center [245, 70] width 295 height 1530
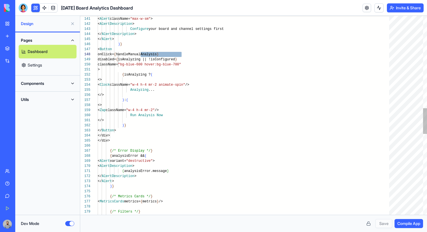
type textarea "**********"
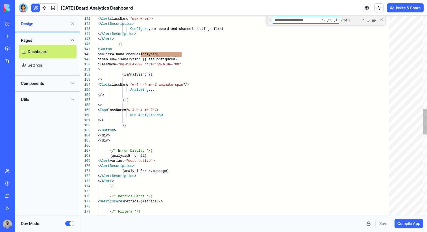
scroll to position [51, 57]
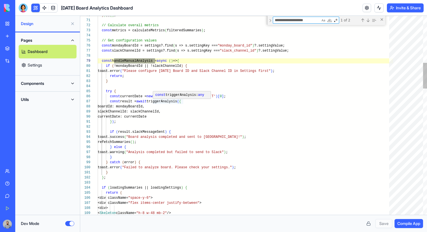
type textarea "**********"
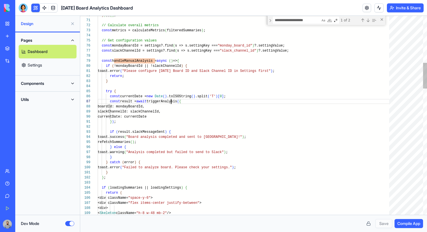
type textarea "**********"
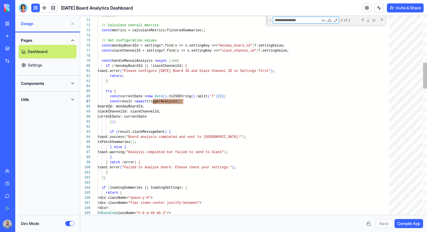
type textarea "**********"
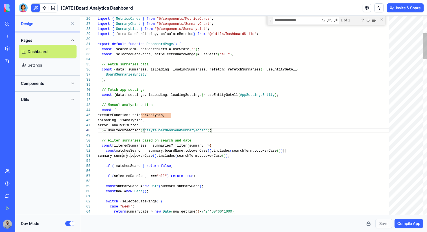
click at [44, 11] on body "BETA My Workspace New app Marketplace Integrations Recent New App New App New A…" at bounding box center [213, 116] width 427 height 232
click at [44, 9] on link at bounding box center [44, 8] width 8 height 8
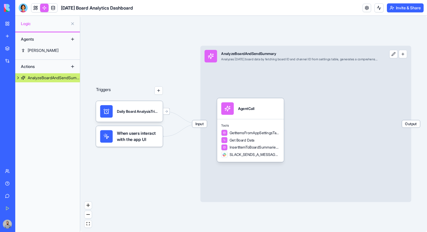
click at [204, 124] on span "Input" at bounding box center [199, 123] width 15 height 7
